Goal: Information Seeking & Learning: Learn about a topic

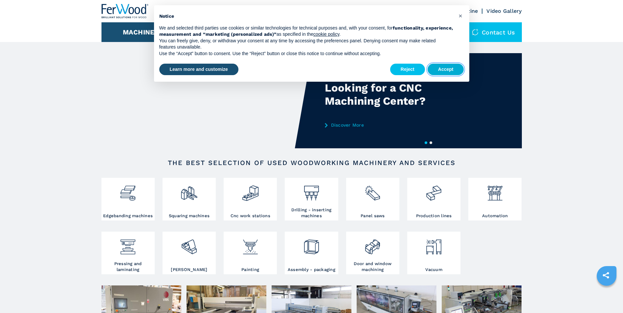
click at [443, 66] on button "Accept" at bounding box center [446, 70] width 36 height 12
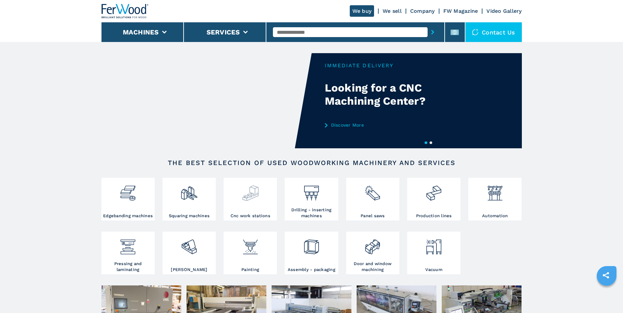
click at [262, 203] on div at bounding box center [250, 197] width 50 height 34
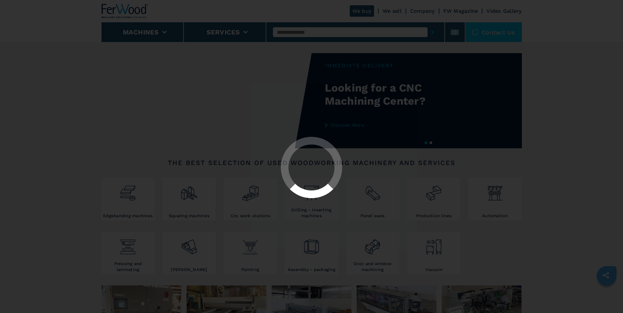
select select "**********"
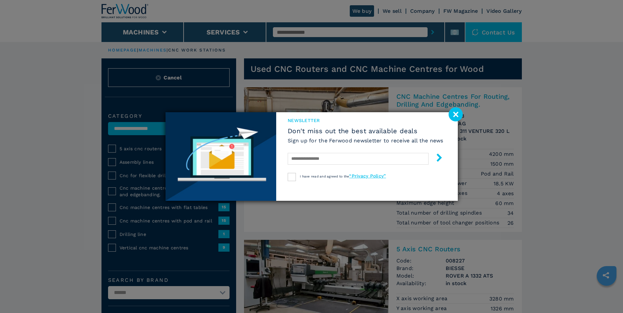
click at [452, 112] on image at bounding box center [456, 114] width 14 height 14
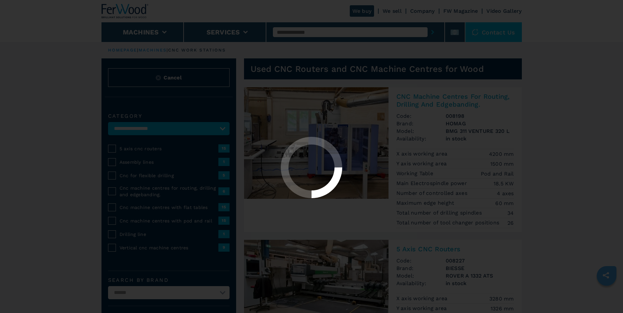
select select "**********"
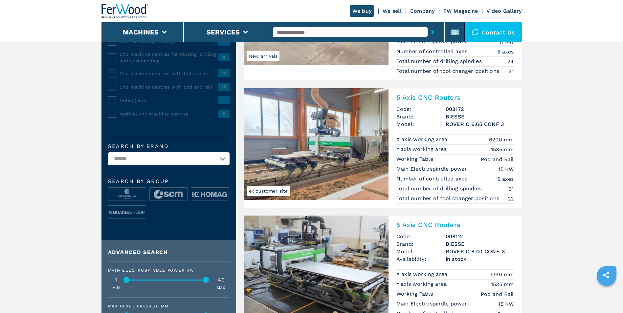
scroll to position [129, 0]
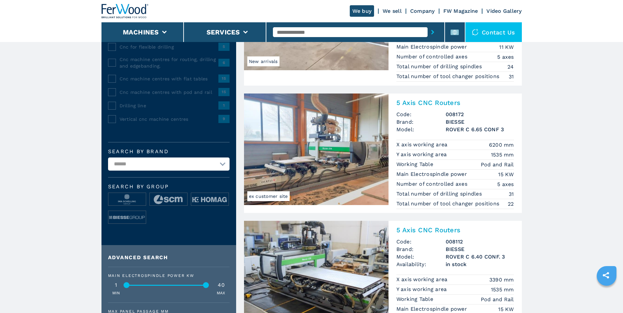
click at [429, 102] on h2 "5 Axis CNC Routers" at bounding box center [455, 103] width 118 height 8
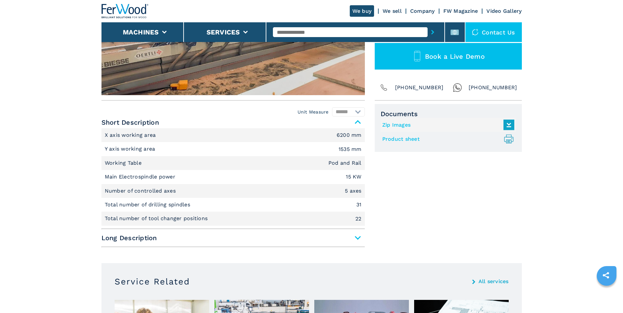
scroll to position [208, 0]
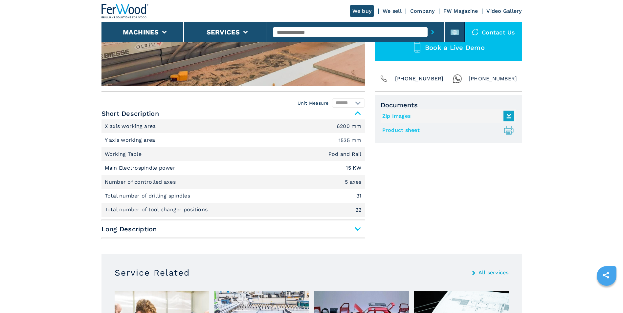
click at [359, 229] on span "Long Description" at bounding box center [232, 229] width 263 height 12
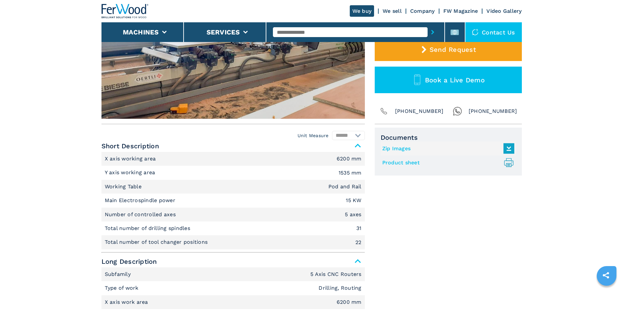
scroll to position [0, 0]
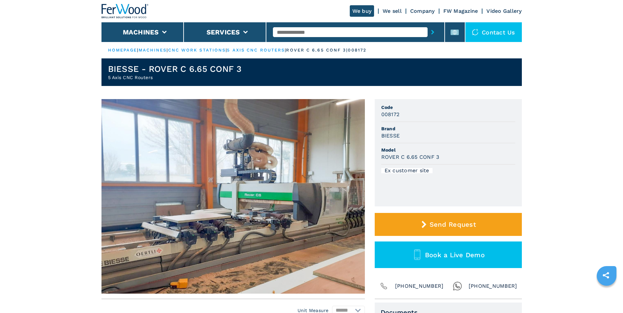
click at [312, 216] on img at bounding box center [232, 196] width 263 height 195
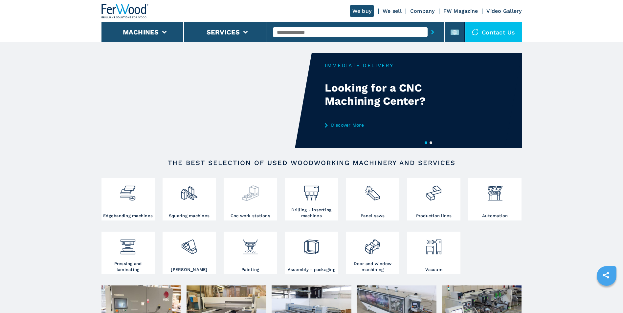
click at [262, 202] on div at bounding box center [250, 191] width 50 height 22
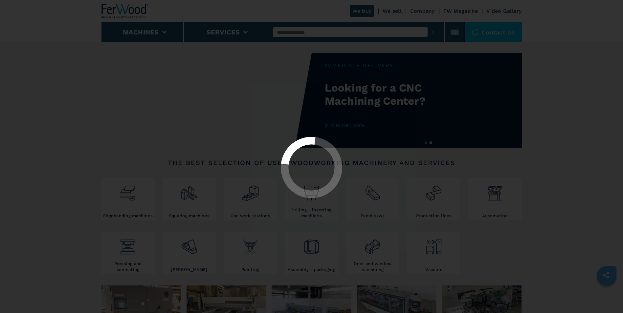
select select "**********"
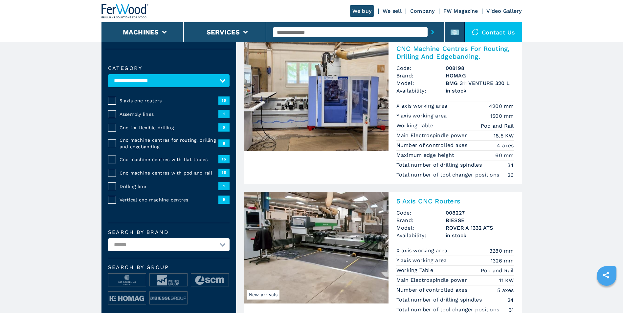
scroll to position [37, 0]
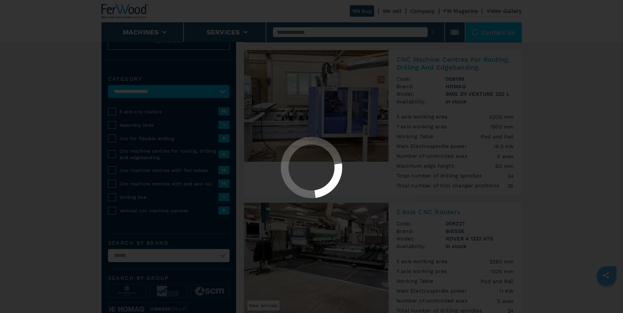
select select "**********"
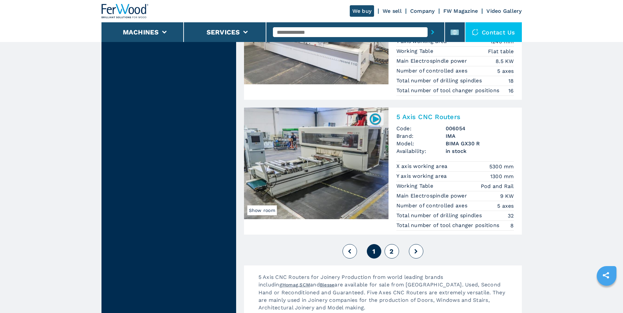
scroll to position [1525, 0]
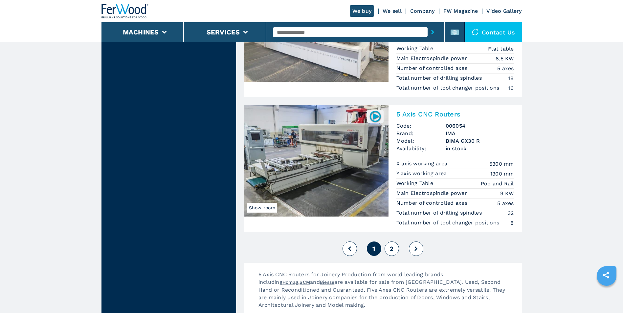
click at [412, 246] on button at bounding box center [416, 249] width 14 height 14
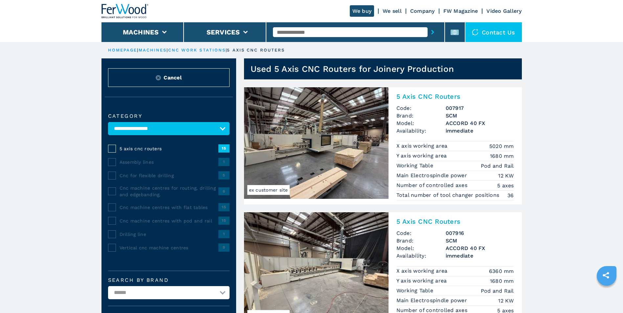
click at [428, 97] on h2 "5 Axis CNC Routers" at bounding box center [455, 97] width 118 height 8
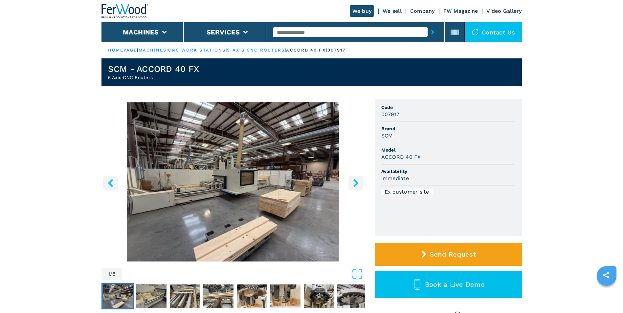
click at [356, 181] on icon "right-button" at bounding box center [355, 183] width 5 height 8
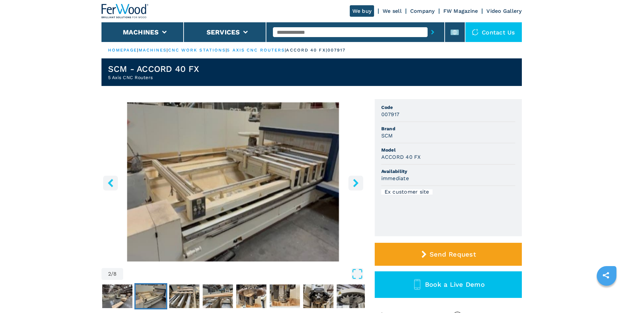
click at [356, 181] on icon "right-button" at bounding box center [355, 183] width 5 height 8
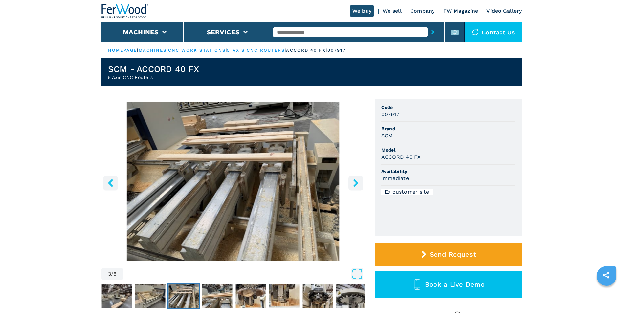
click at [356, 181] on icon "right-button" at bounding box center [355, 183] width 5 height 8
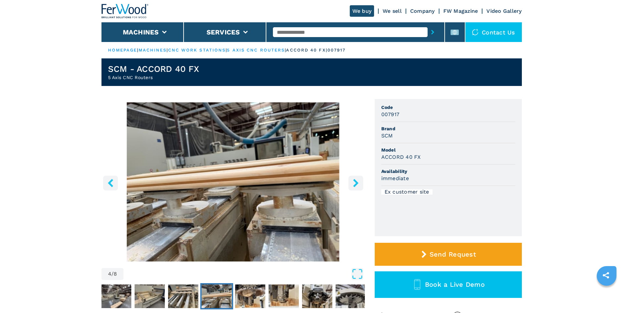
click at [356, 181] on icon "right-button" at bounding box center [355, 183] width 5 height 8
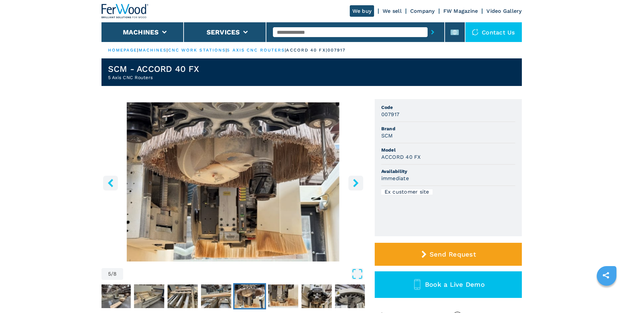
click at [356, 181] on icon "right-button" at bounding box center [355, 183] width 5 height 8
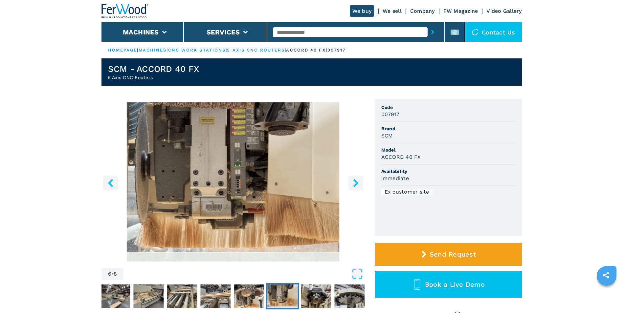
click at [356, 181] on icon "right-button" at bounding box center [355, 183] width 5 height 8
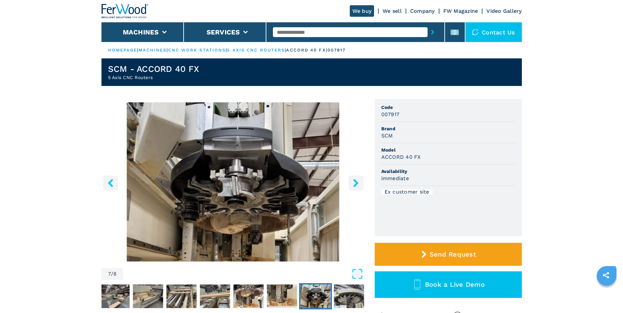
click at [356, 181] on icon "right-button" at bounding box center [355, 183] width 5 height 8
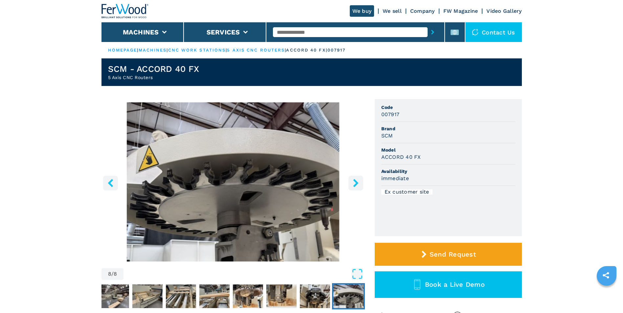
click at [356, 181] on icon "right-button" at bounding box center [355, 183] width 5 height 8
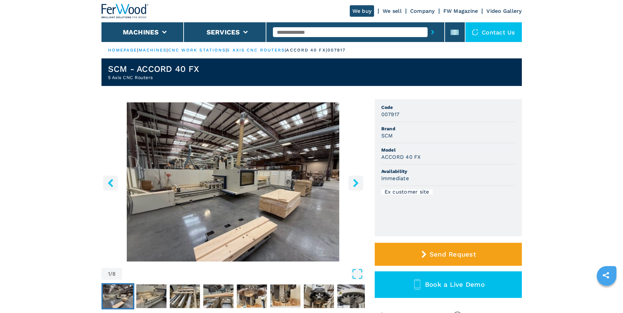
click at [356, 181] on icon "right-button" at bounding box center [355, 183] width 5 height 8
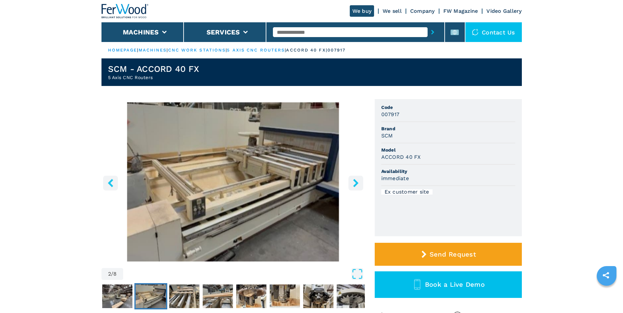
scroll to position [175, 0]
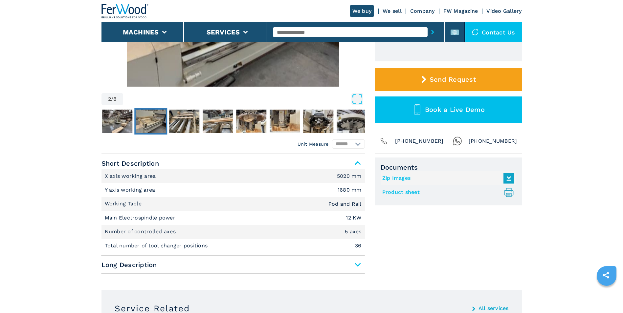
click at [357, 263] on span "Long Description" at bounding box center [232, 265] width 263 height 12
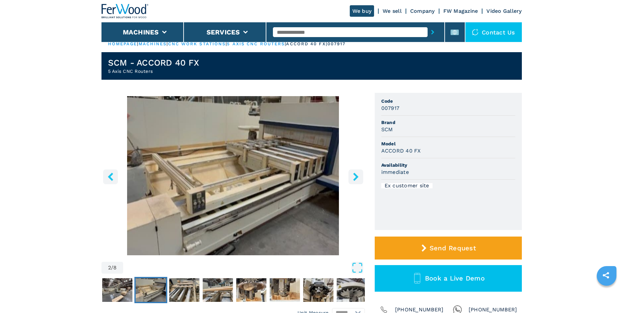
scroll to position [0, 0]
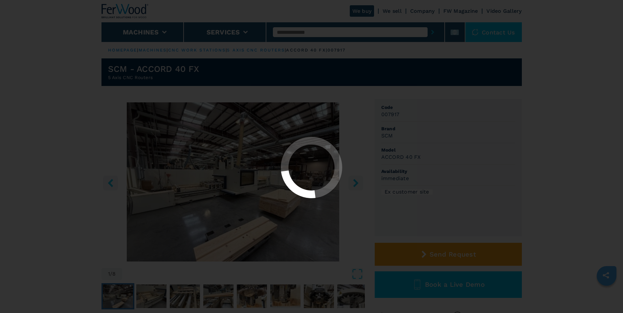
select select "**********"
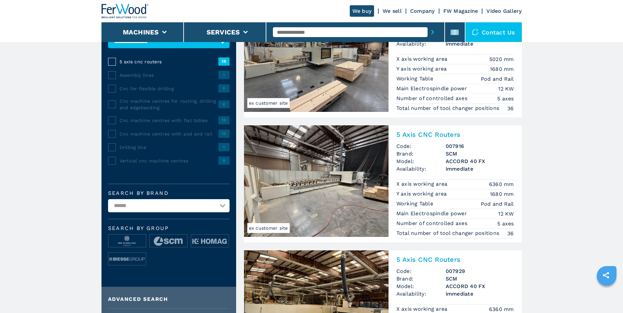
scroll to position [54, 0]
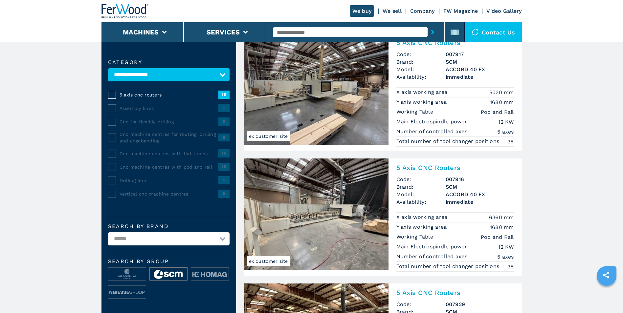
click at [165, 271] on img at bounding box center [168, 274] width 37 height 13
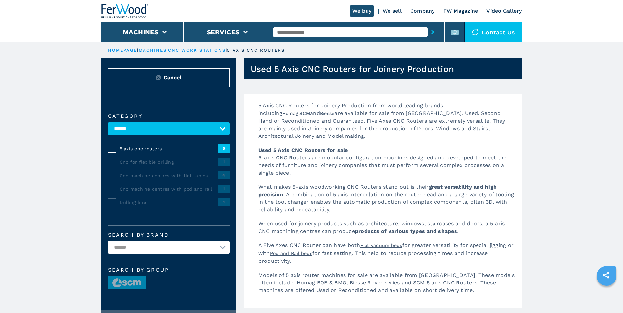
click at [224, 127] on select "**********" at bounding box center [169, 128] width 122 height 13
select select
click at [108, 122] on select "**********" at bounding box center [169, 128] width 122 height 13
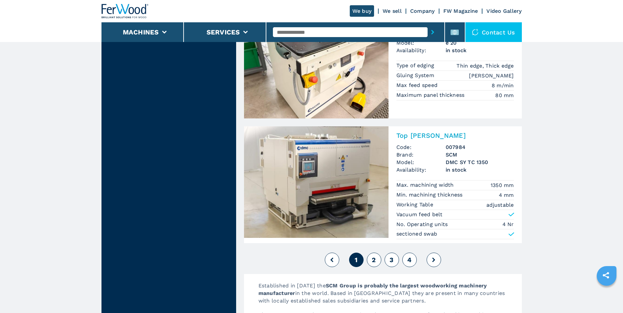
scroll to position [1408, 0]
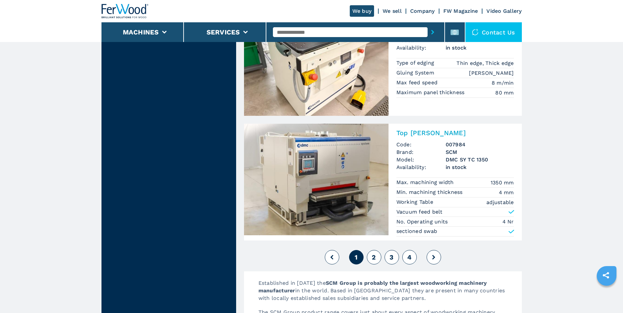
click at [434, 257] on icon at bounding box center [433, 257] width 3 height 5
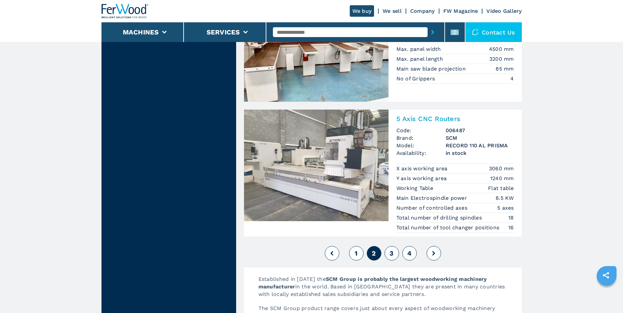
scroll to position [1496, 0]
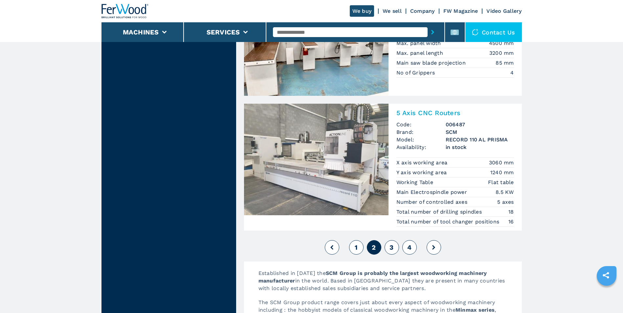
click at [433, 245] on icon at bounding box center [433, 247] width 3 height 5
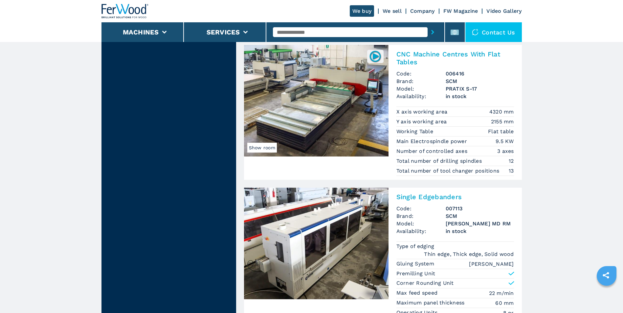
scroll to position [1577, 0]
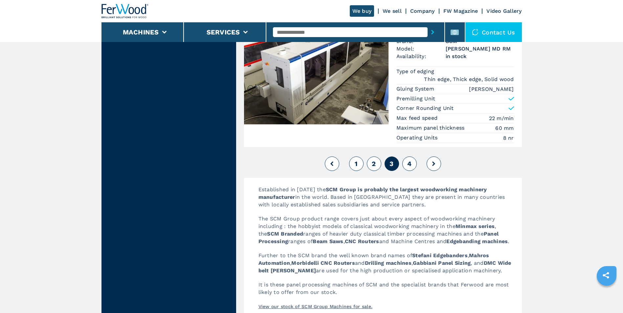
click at [407, 163] on span "4" at bounding box center [409, 164] width 4 height 8
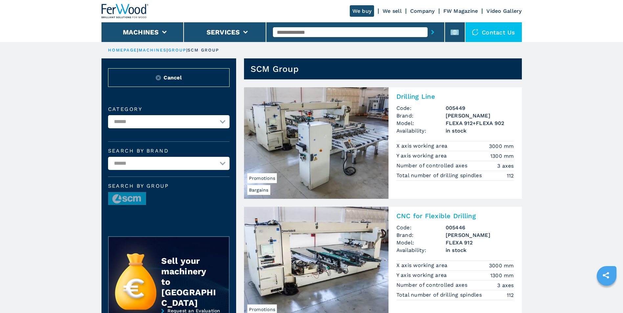
click at [125, 48] on link "HOMEPAGE" at bounding box center [122, 50] width 29 height 5
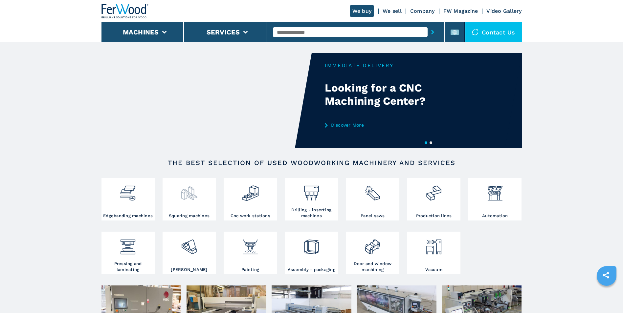
click at [193, 209] on div at bounding box center [189, 197] width 50 height 34
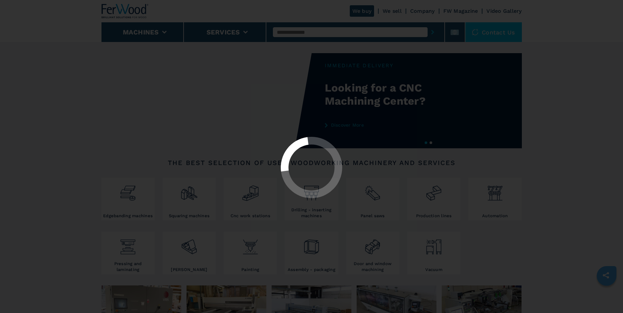
select select "**********"
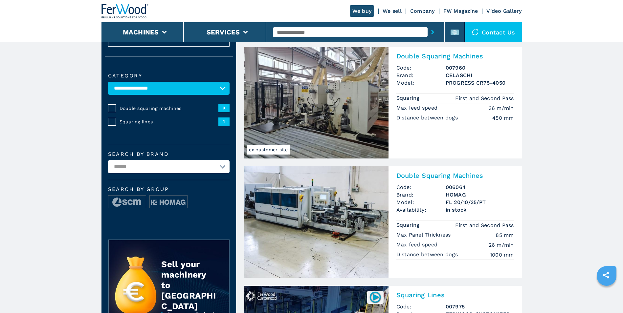
scroll to position [38, 0]
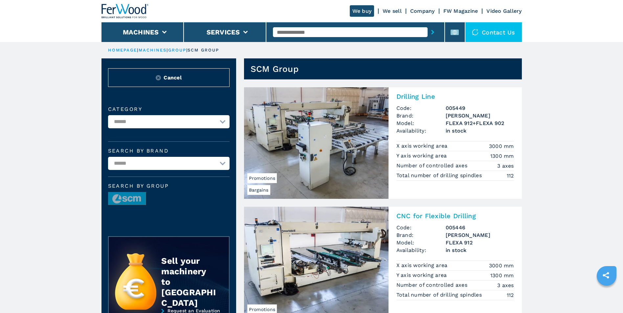
click at [120, 49] on link "HOMEPAGE" at bounding box center [122, 50] width 29 height 5
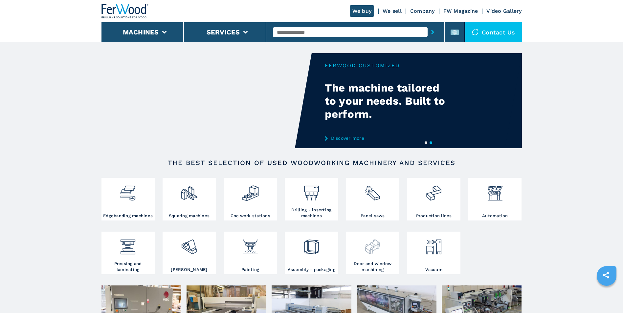
click at [380, 254] on img at bounding box center [372, 245] width 17 height 22
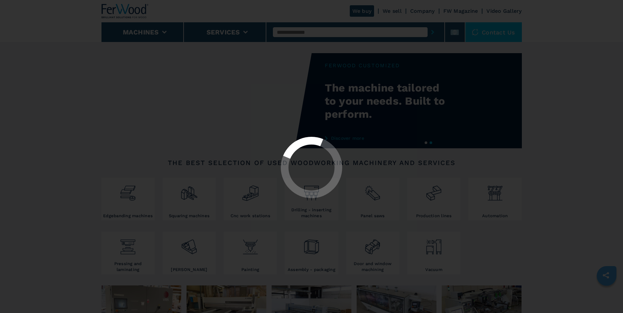
select select "**********"
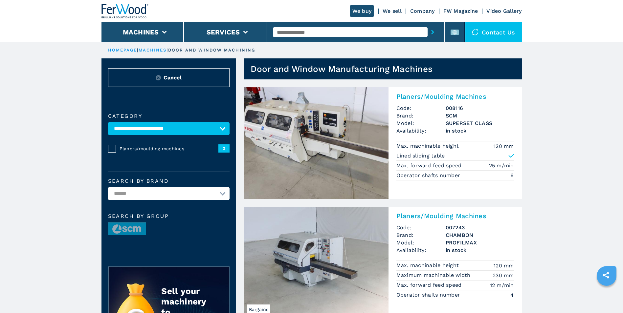
click at [117, 49] on link "HOMEPAGE" at bounding box center [122, 50] width 29 height 5
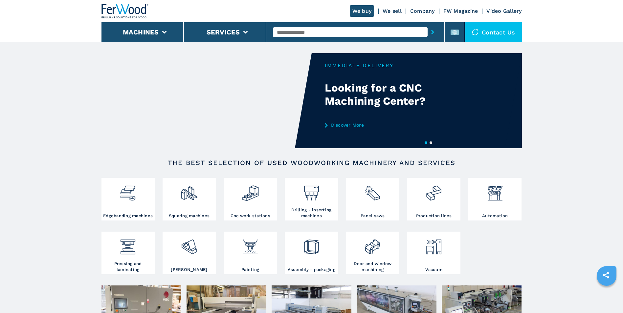
scroll to position [175, 0]
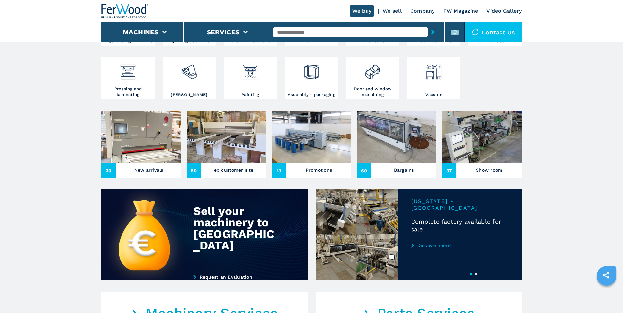
click at [487, 167] on h3 "Show room" at bounding box center [489, 170] width 26 height 9
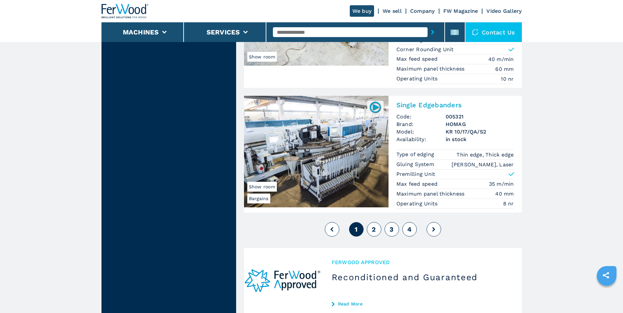
scroll to position [1626, 0]
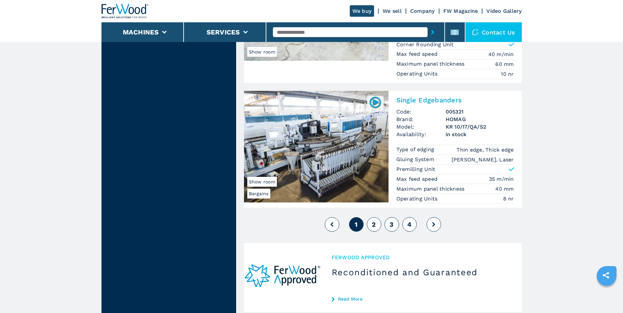
click at [429, 221] on button at bounding box center [434, 224] width 14 height 14
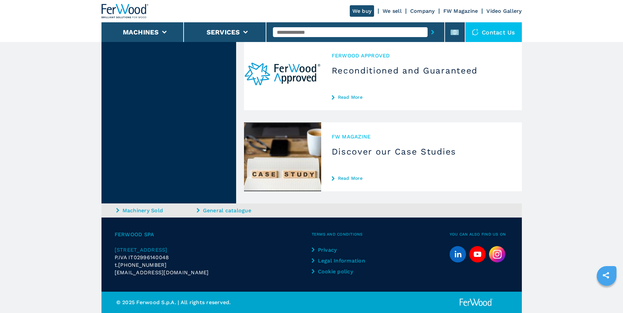
scroll to position [1618, 0]
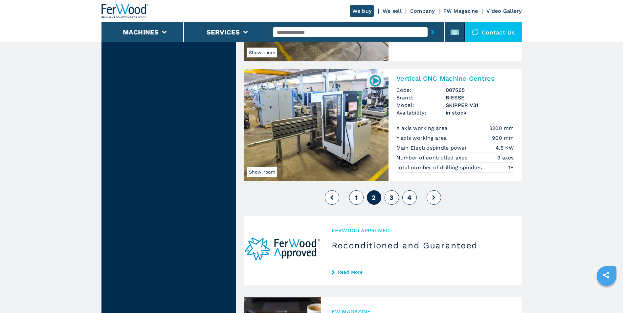
click at [397, 197] on button "3" at bounding box center [392, 197] width 14 height 14
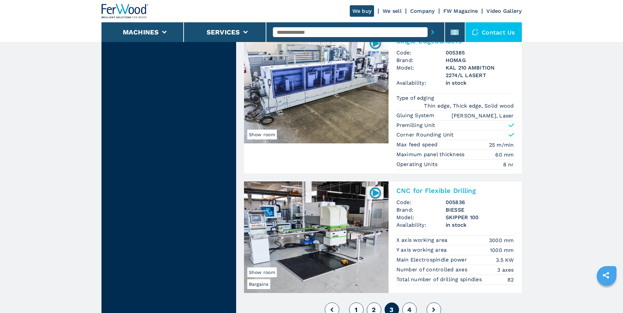
scroll to position [1680, 0]
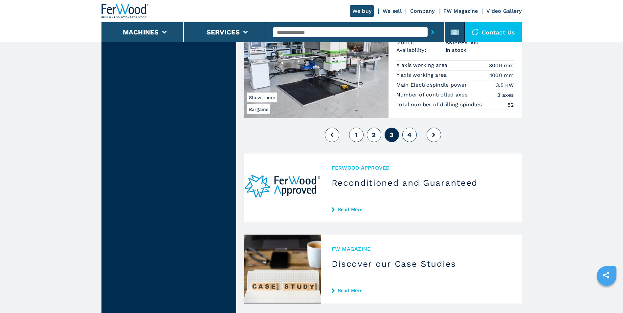
click at [409, 137] on span "4" at bounding box center [409, 135] width 4 height 8
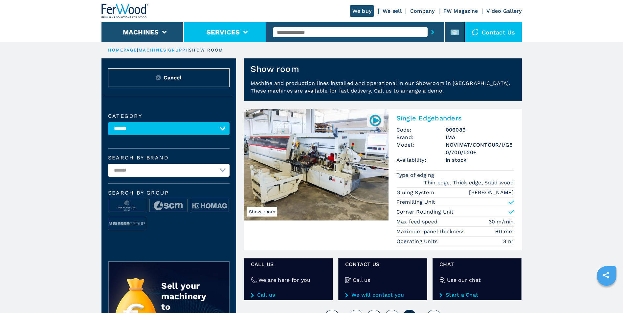
click at [238, 34] on button "Services" at bounding box center [224, 32] width 34 height 8
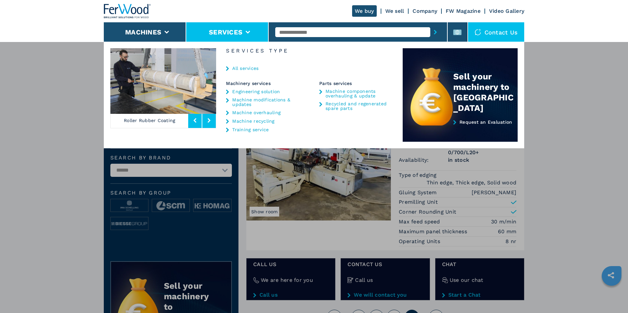
click at [252, 102] on link "Machine modifications & updates" at bounding box center [262, 102] width 61 height 9
